Goal: Use online tool/utility: Utilize a website feature to perform a specific function

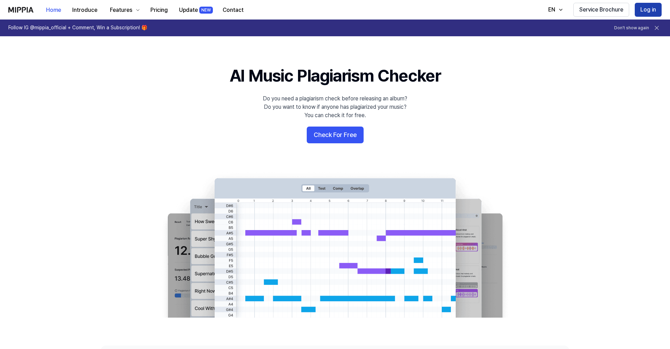
click at [649, 12] on button "Log in" at bounding box center [648, 10] width 27 height 14
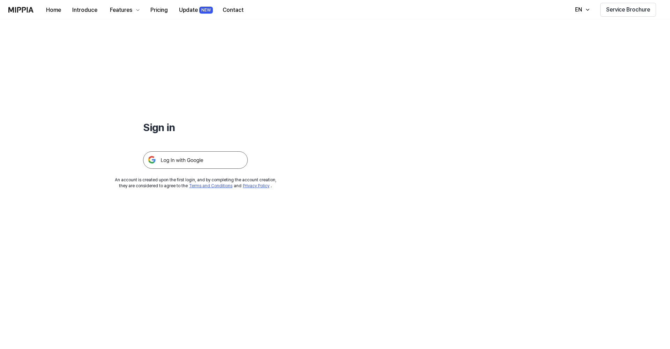
click at [203, 161] on img at bounding box center [195, 159] width 105 height 17
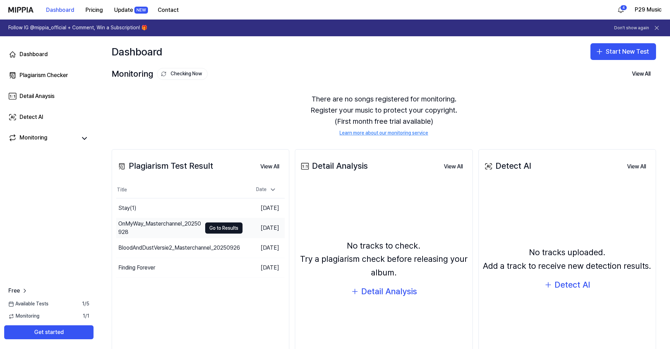
click at [162, 227] on div "OnMyWay_Masterchannel_20250928" at bounding box center [159, 228] width 83 height 17
